Goal: Task Accomplishment & Management: Manage account settings

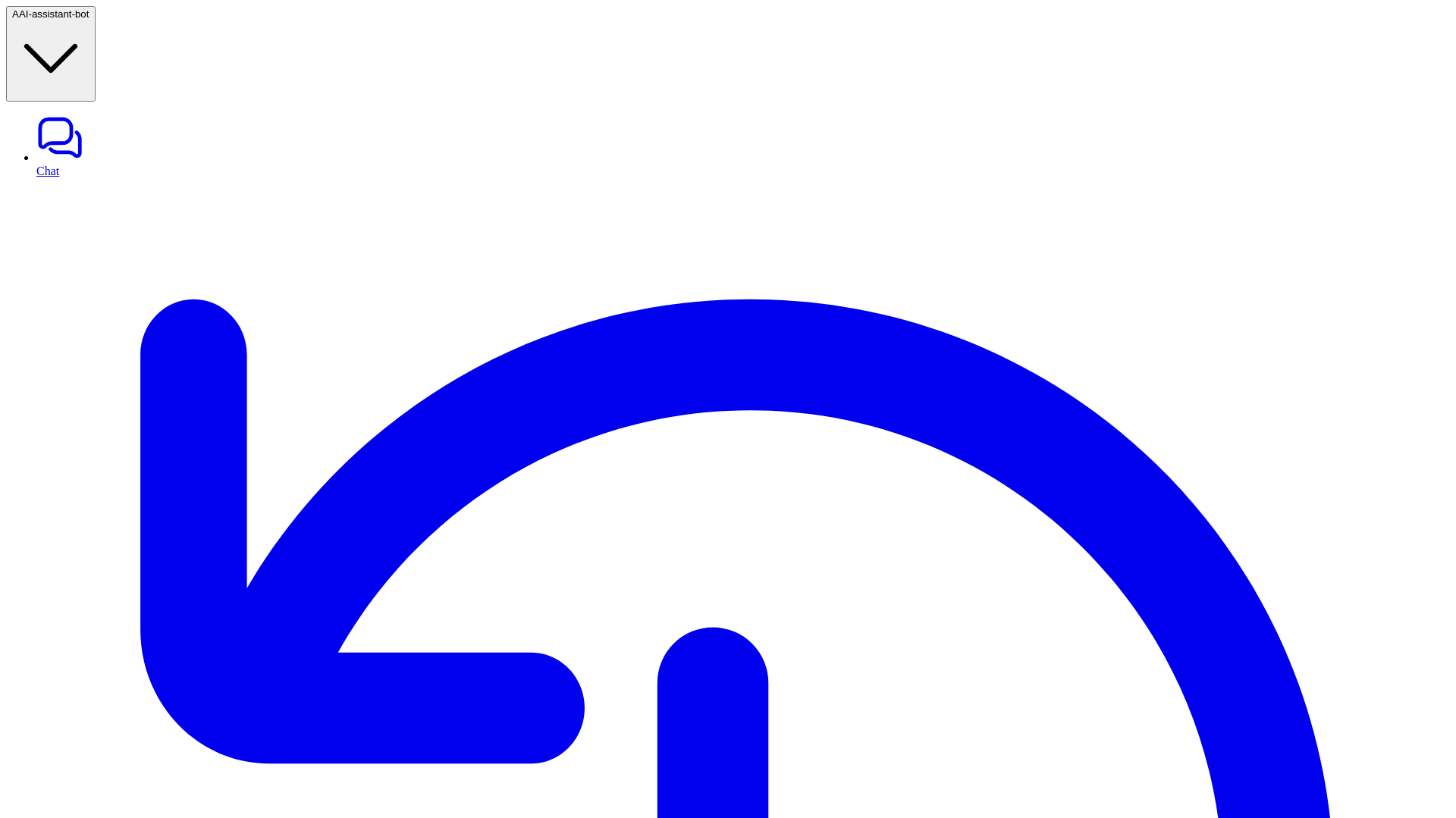
type textarea "**********"
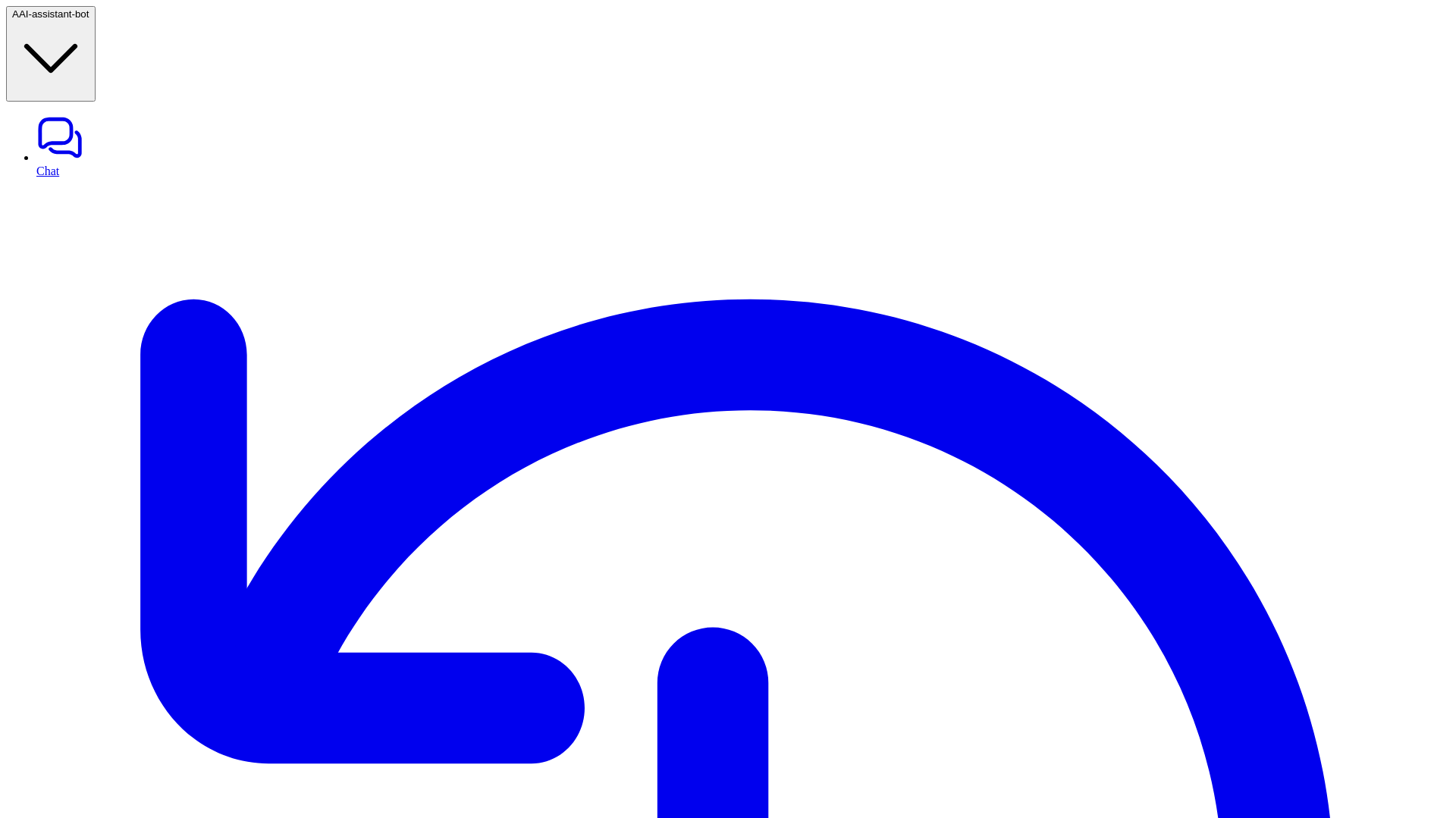
type input "****"
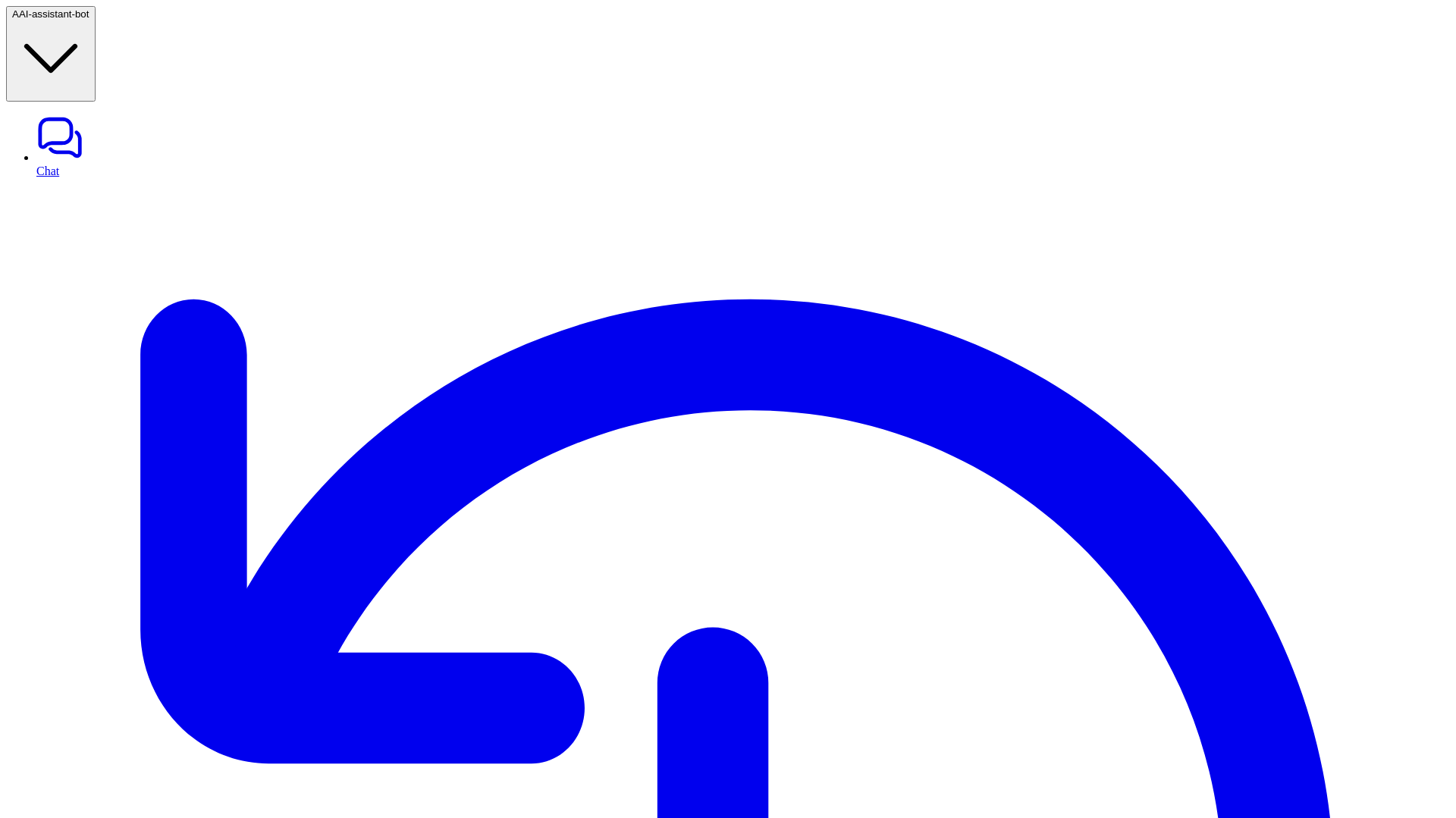
copy p "read_context"
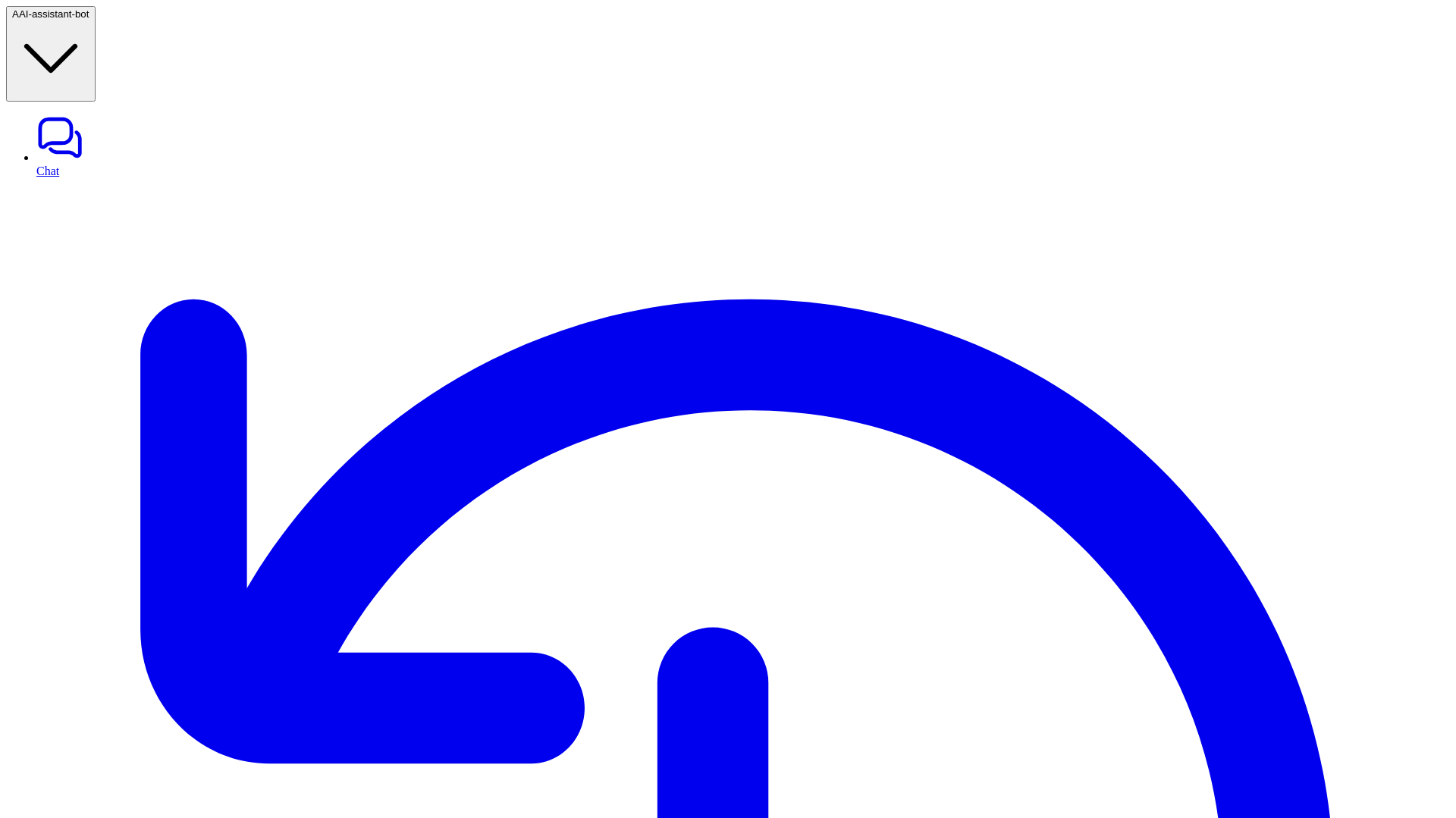
copy p "read_context"
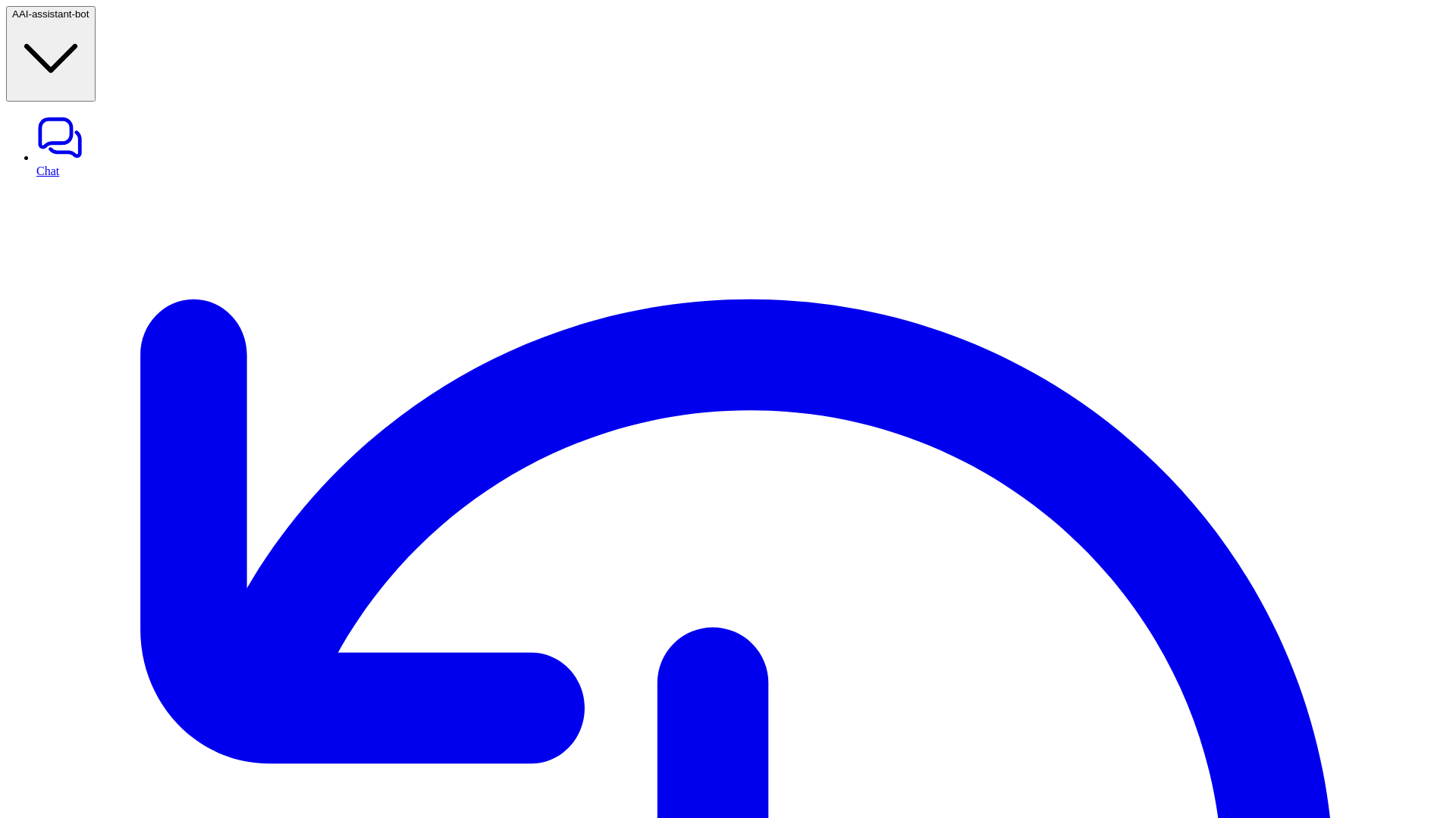
click at [44, 114] on link "Chat" at bounding box center [743, 145] width 1414 height 64
type textarea "**********"
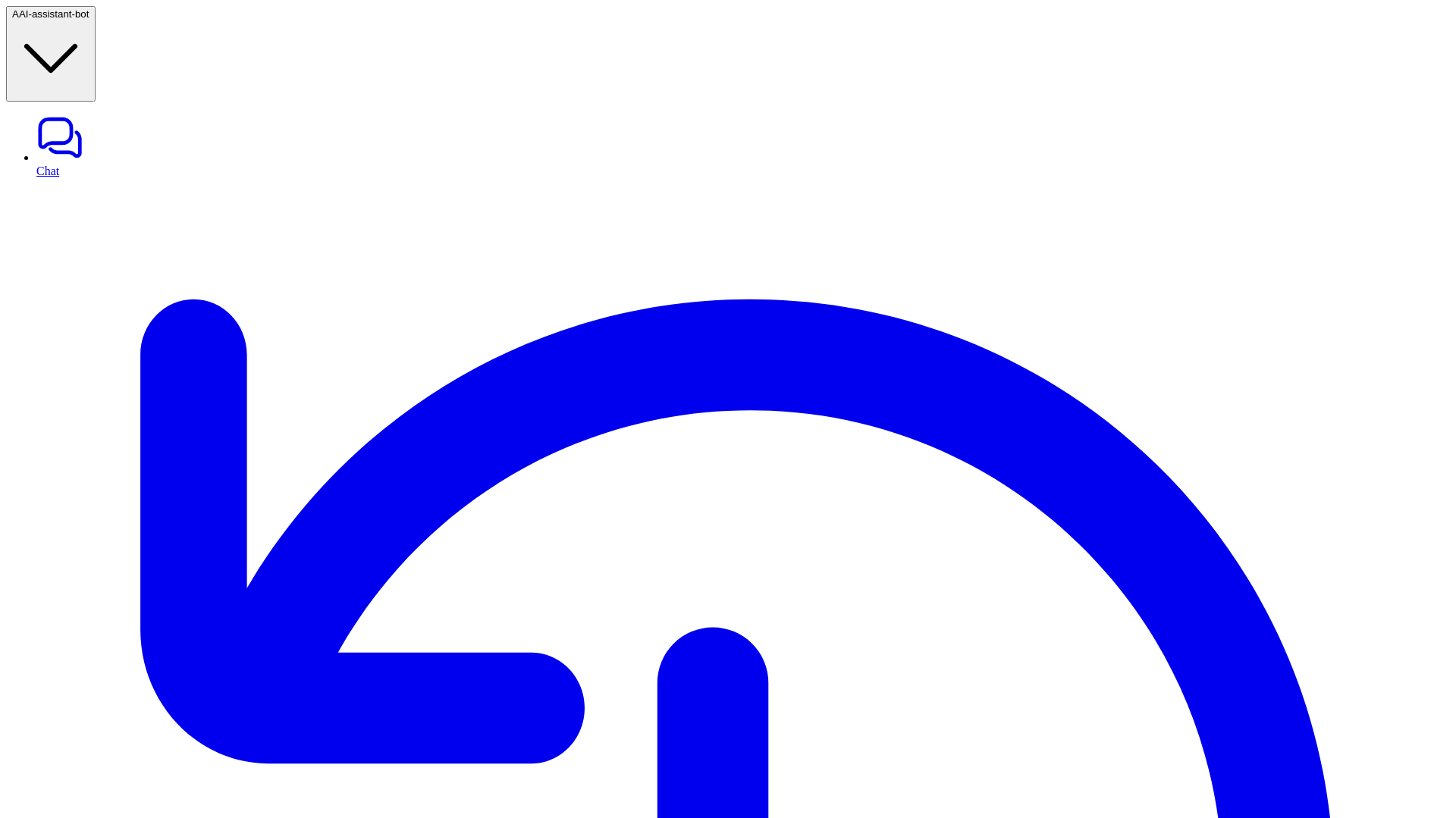
click at [69, 19] on span "AI-assistant-bot" at bounding box center [53, 14] width 70 height 11
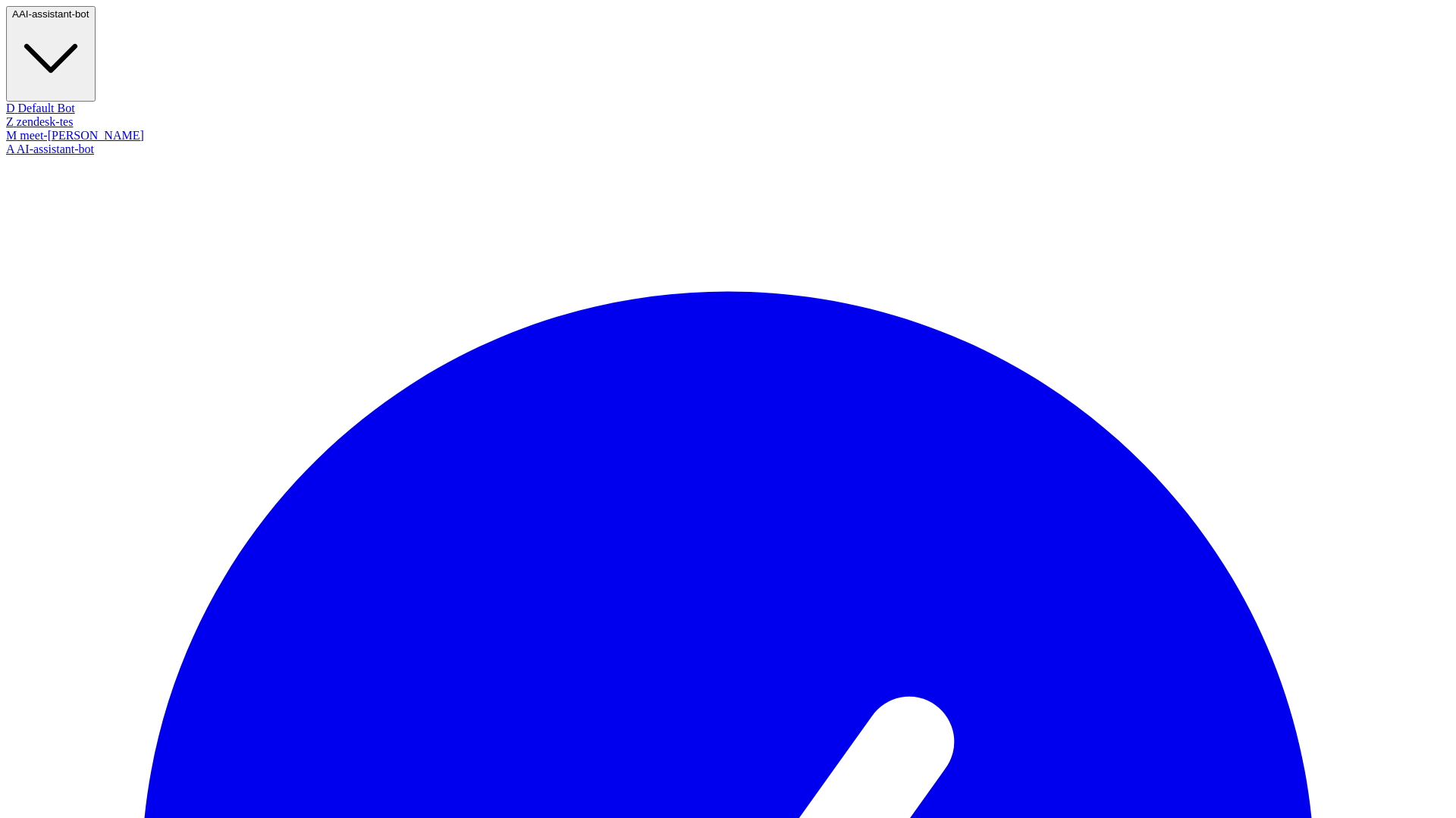
click at [84, 142] on div "A AI-assistant-bot" at bounding box center [728, 149] width 1444 height 14
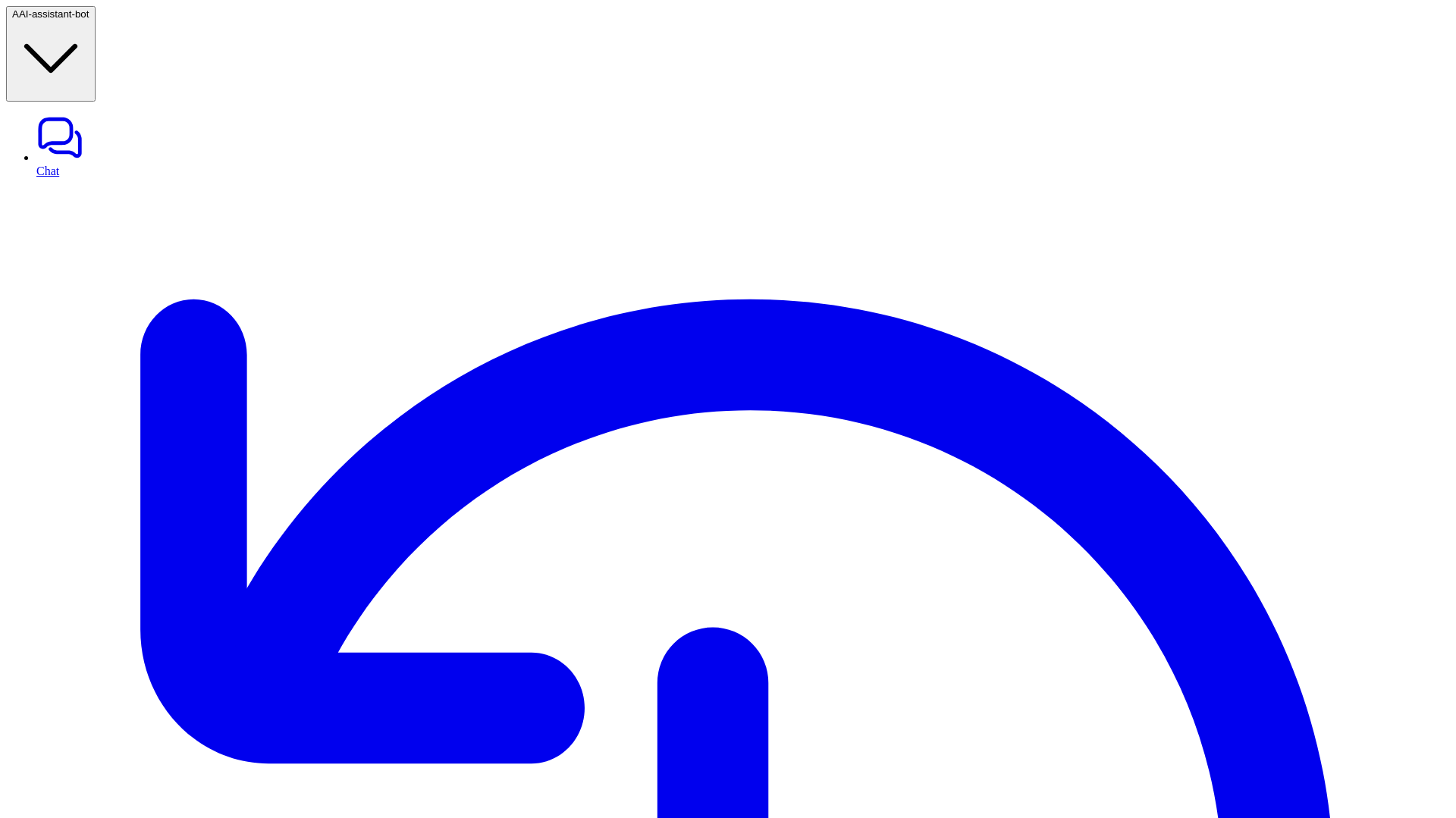
click at [90, 16] on span "AI-assistant-bot" at bounding box center [53, 14] width 70 height 11
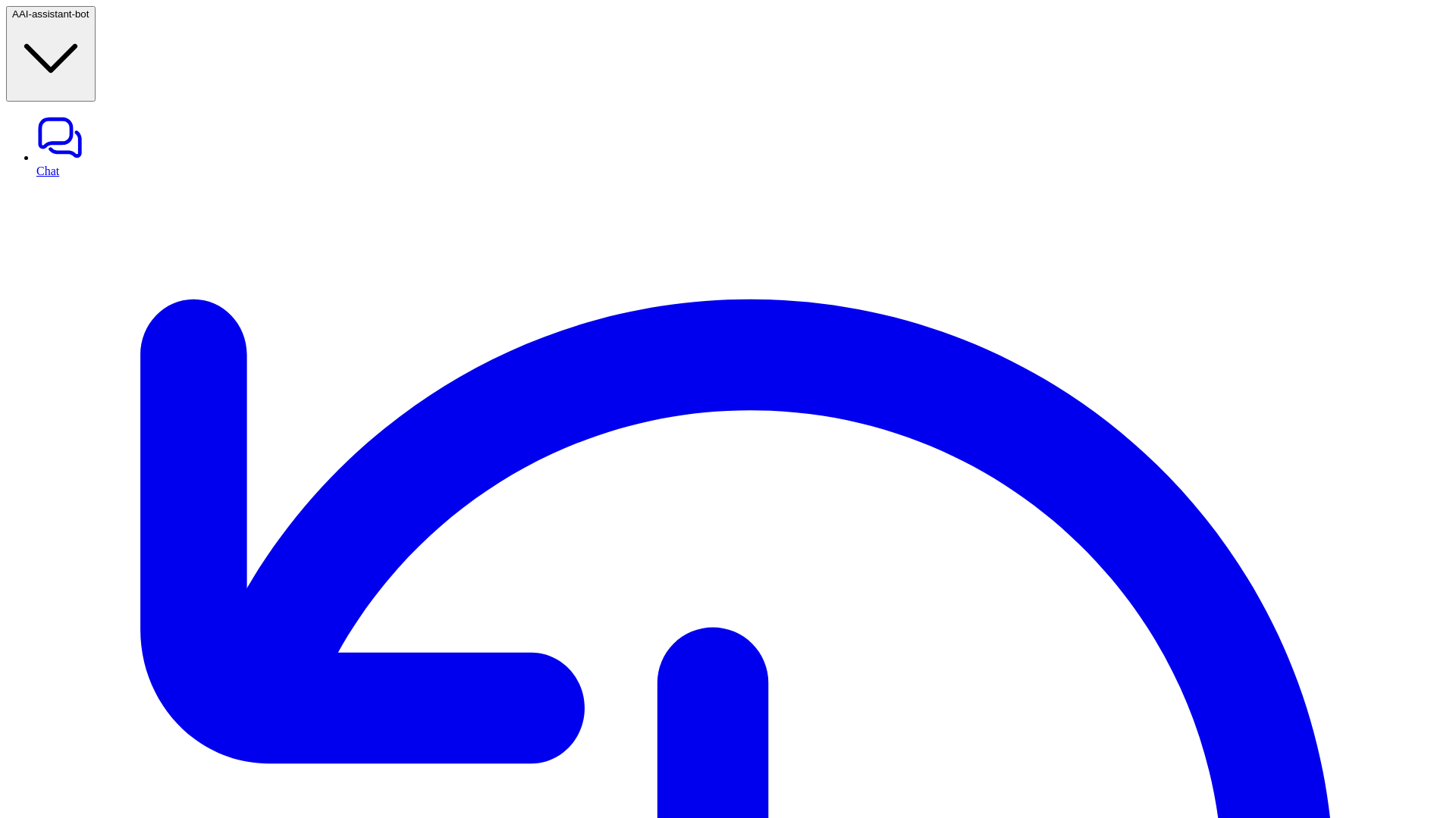
copy p "read_context"
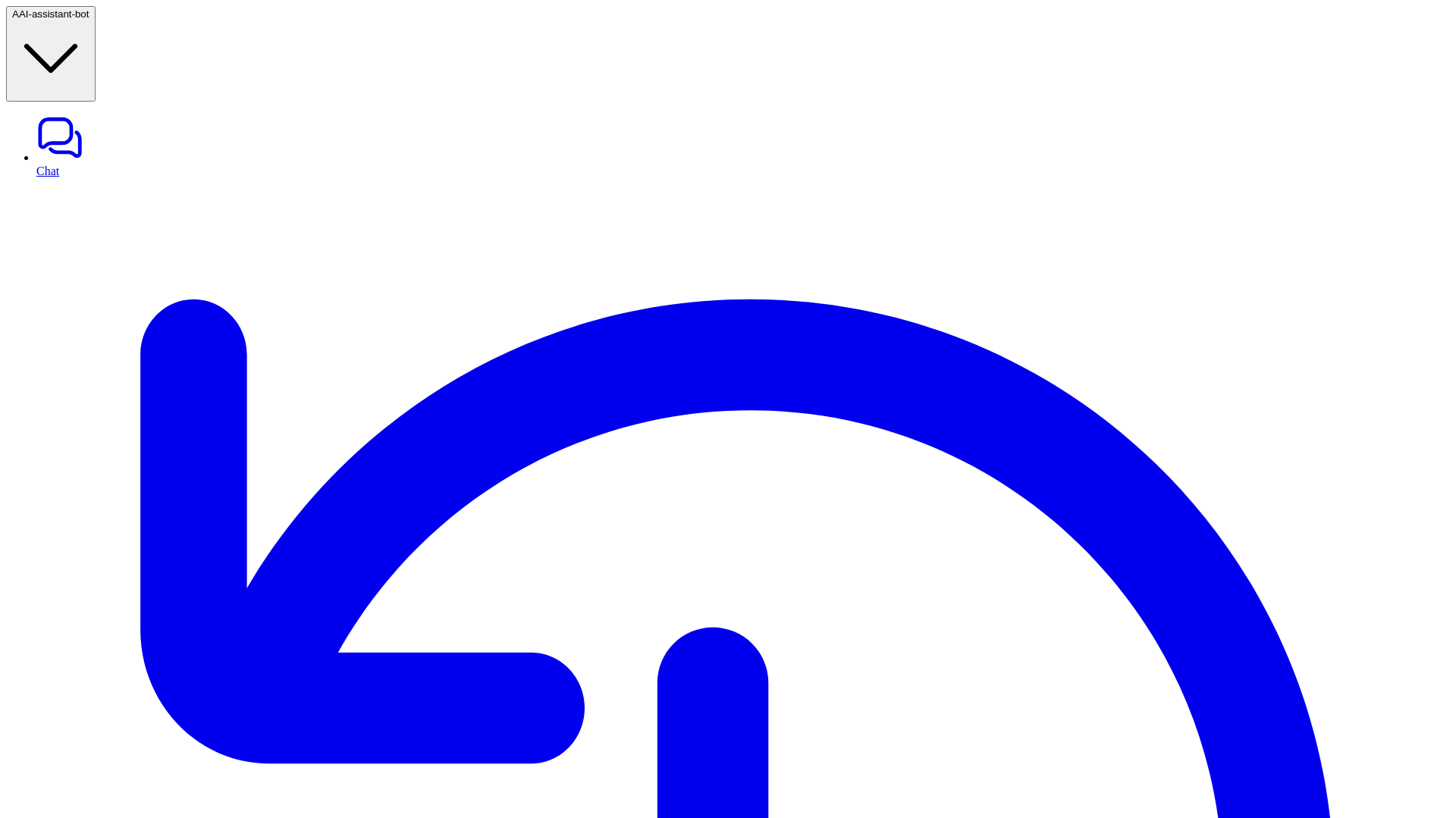
drag, startPoint x: 408, startPoint y: 410, endPoint x: 57, endPoint y: 53, distance: 500.6
drag, startPoint x: 260, startPoint y: 248, endPoint x: 274, endPoint y: 204, distance: 46.2
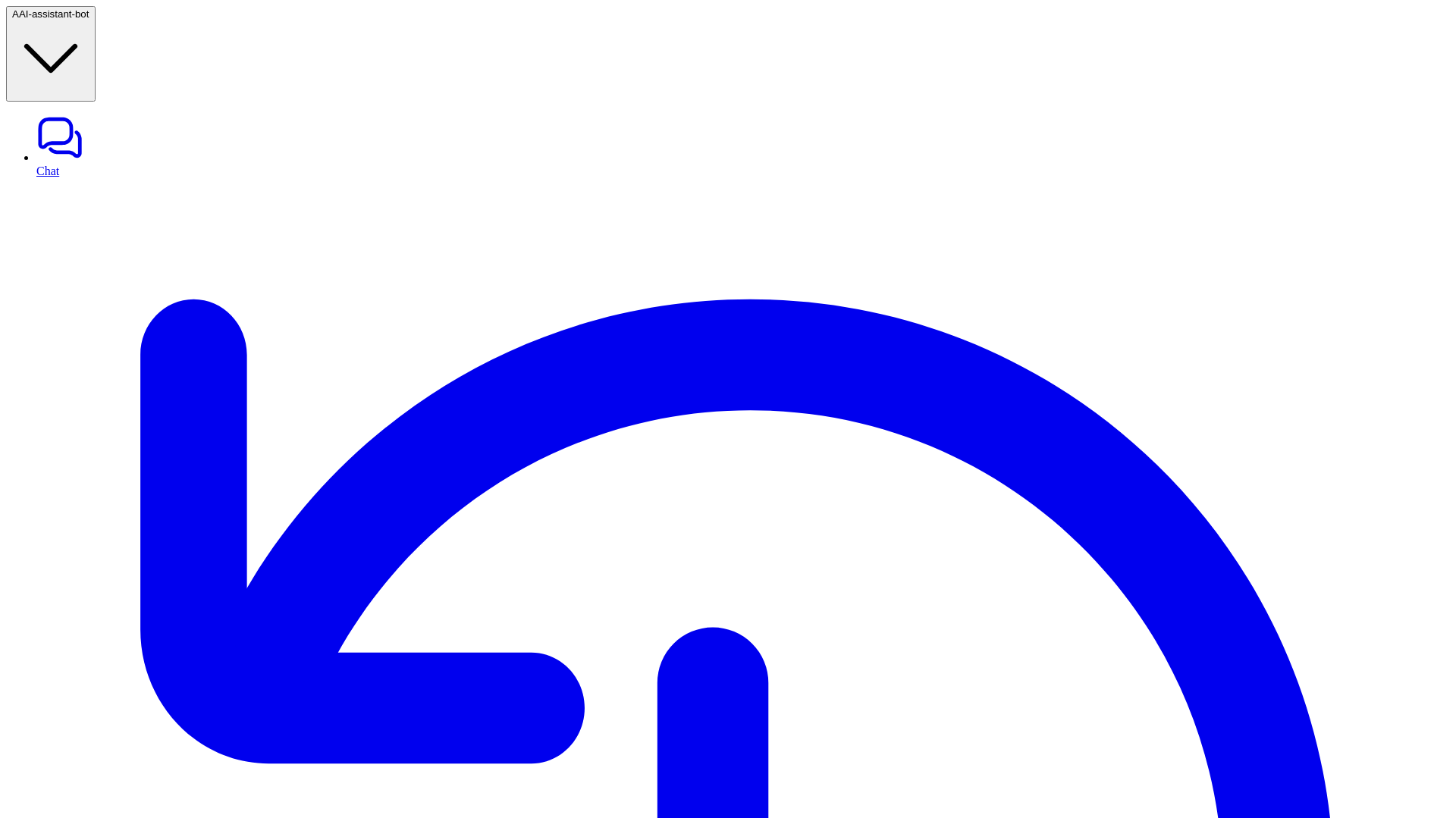
drag, startPoint x: 846, startPoint y: 514, endPoint x: 162, endPoint y: -119, distance: 932.0
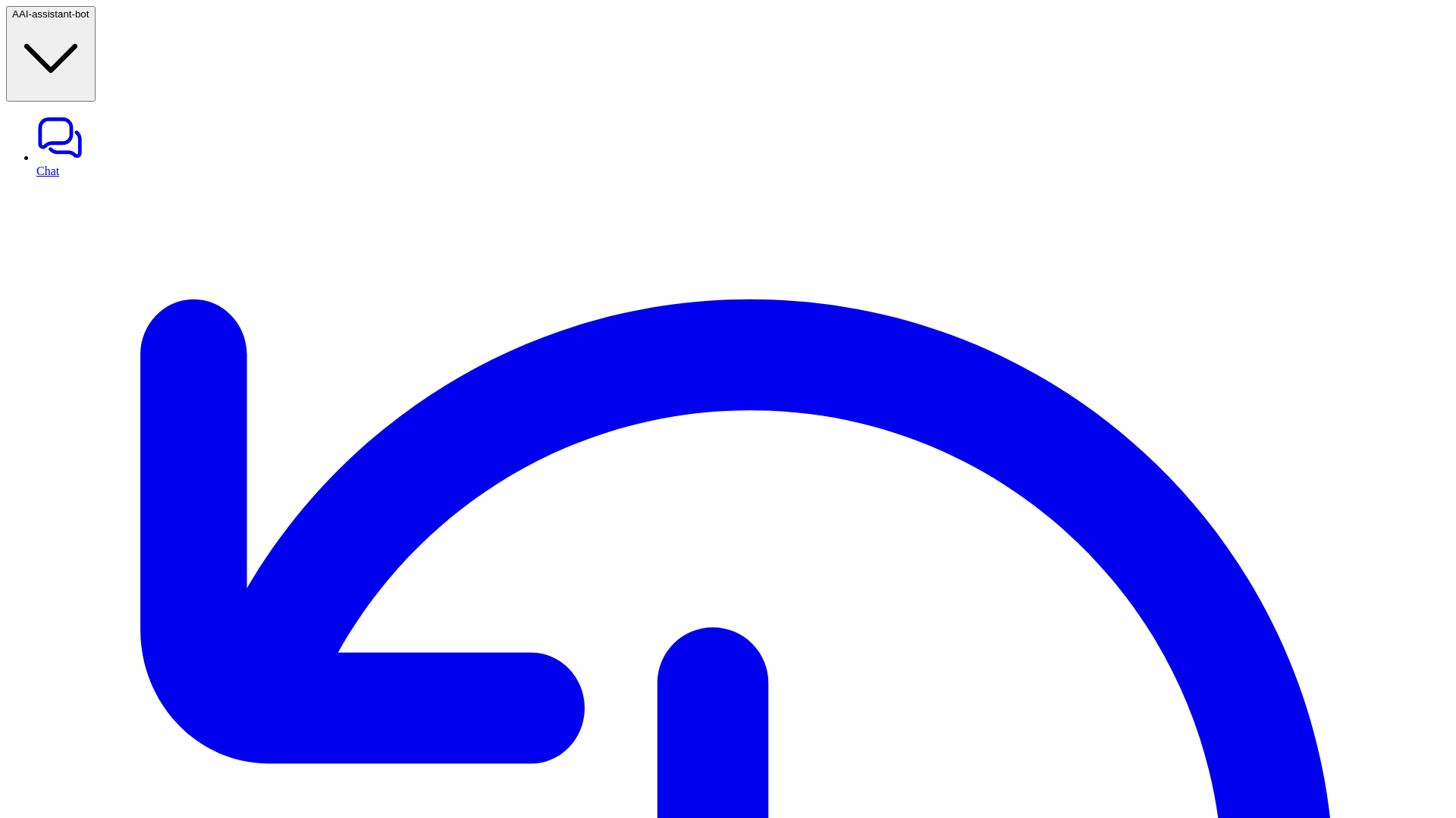
click at [90, 19] on span "AI-assistant-bot" at bounding box center [53, 14] width 70 height 11
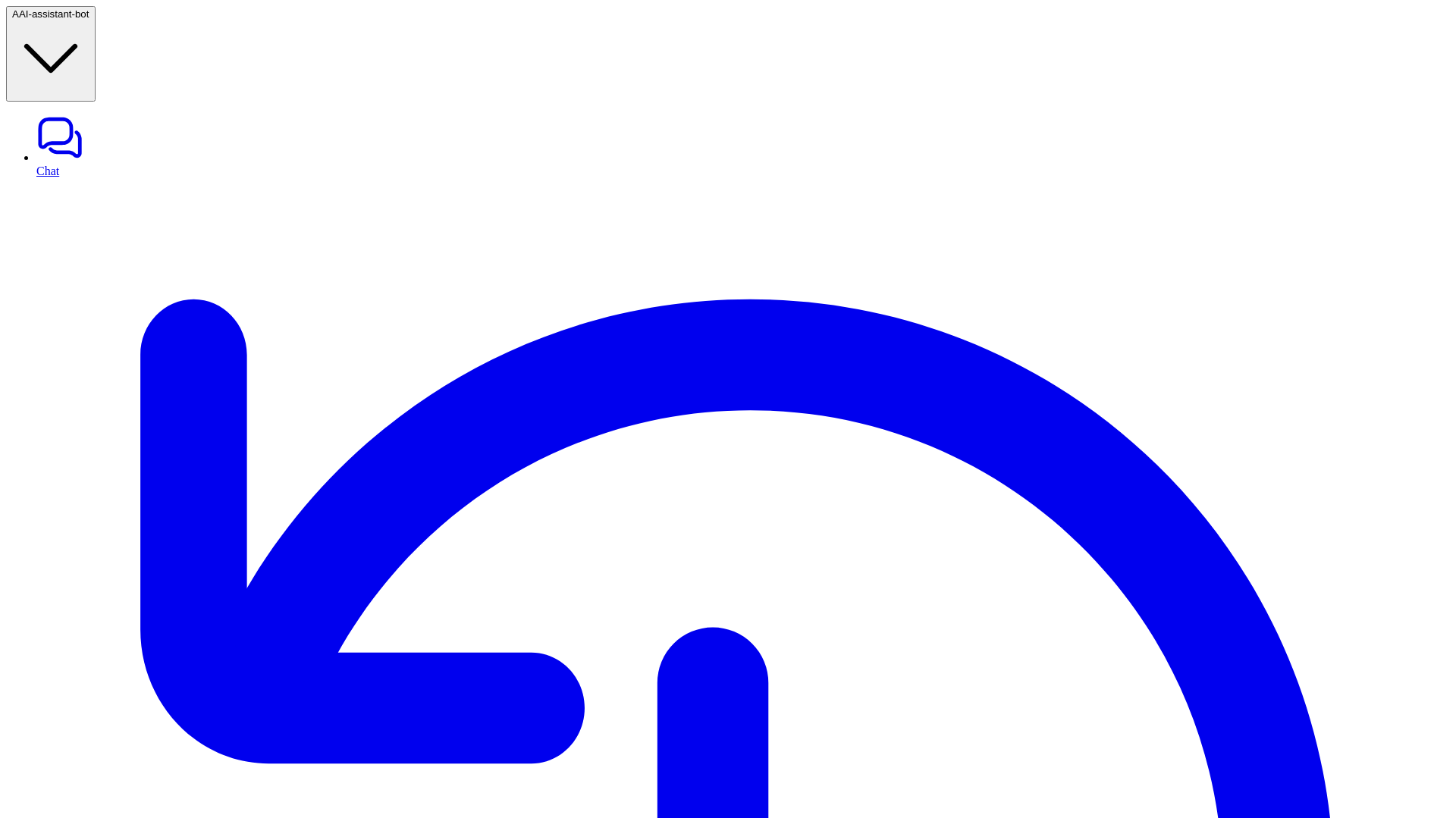
drag, startPoint x: 853, startPoint y: 532, endPoint x: 853, endPoint y: 548, distance: 16.0
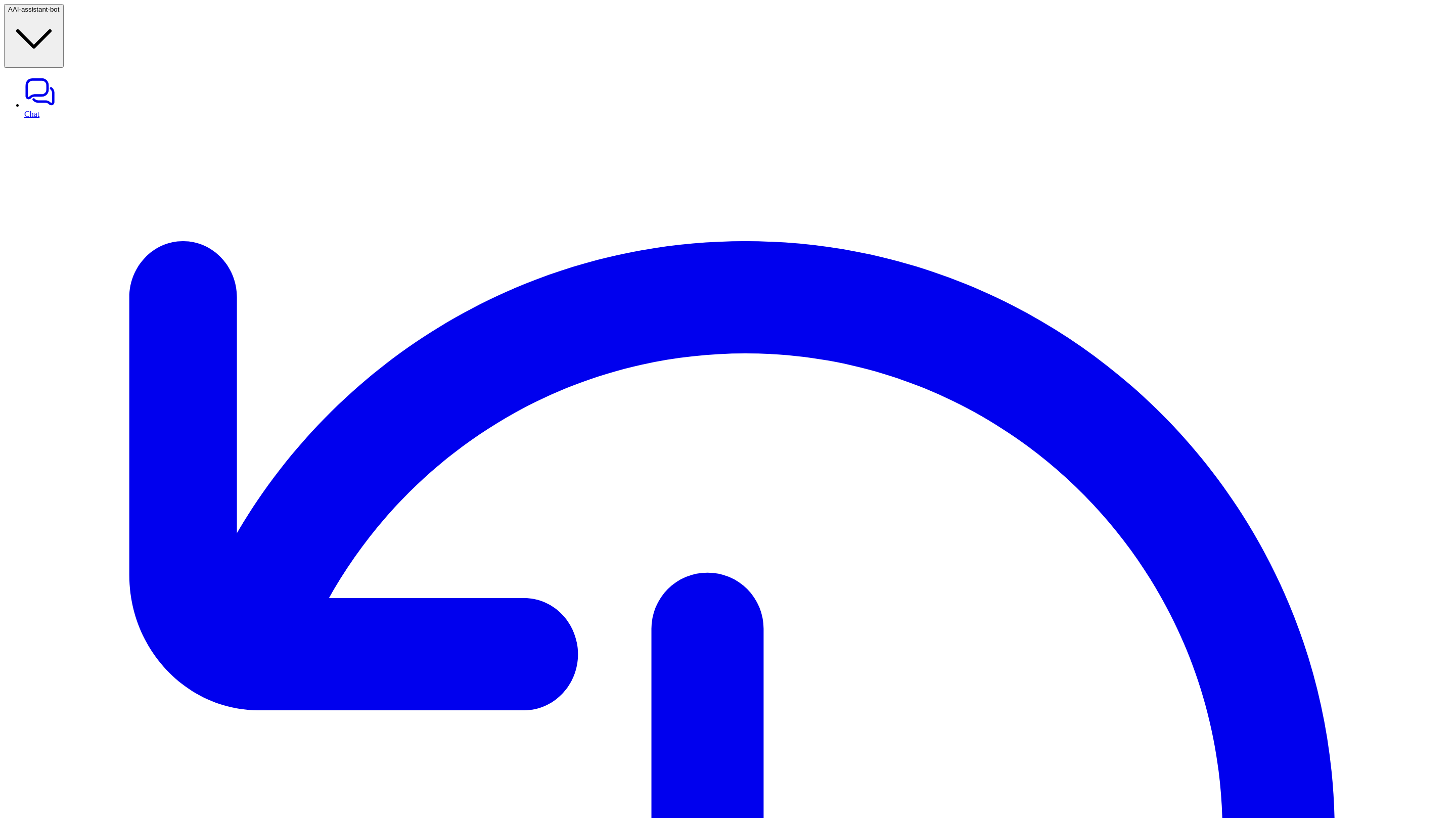
scroll to position [562, 0]
